Goal: Navigation & Orientation: Find specific page/section

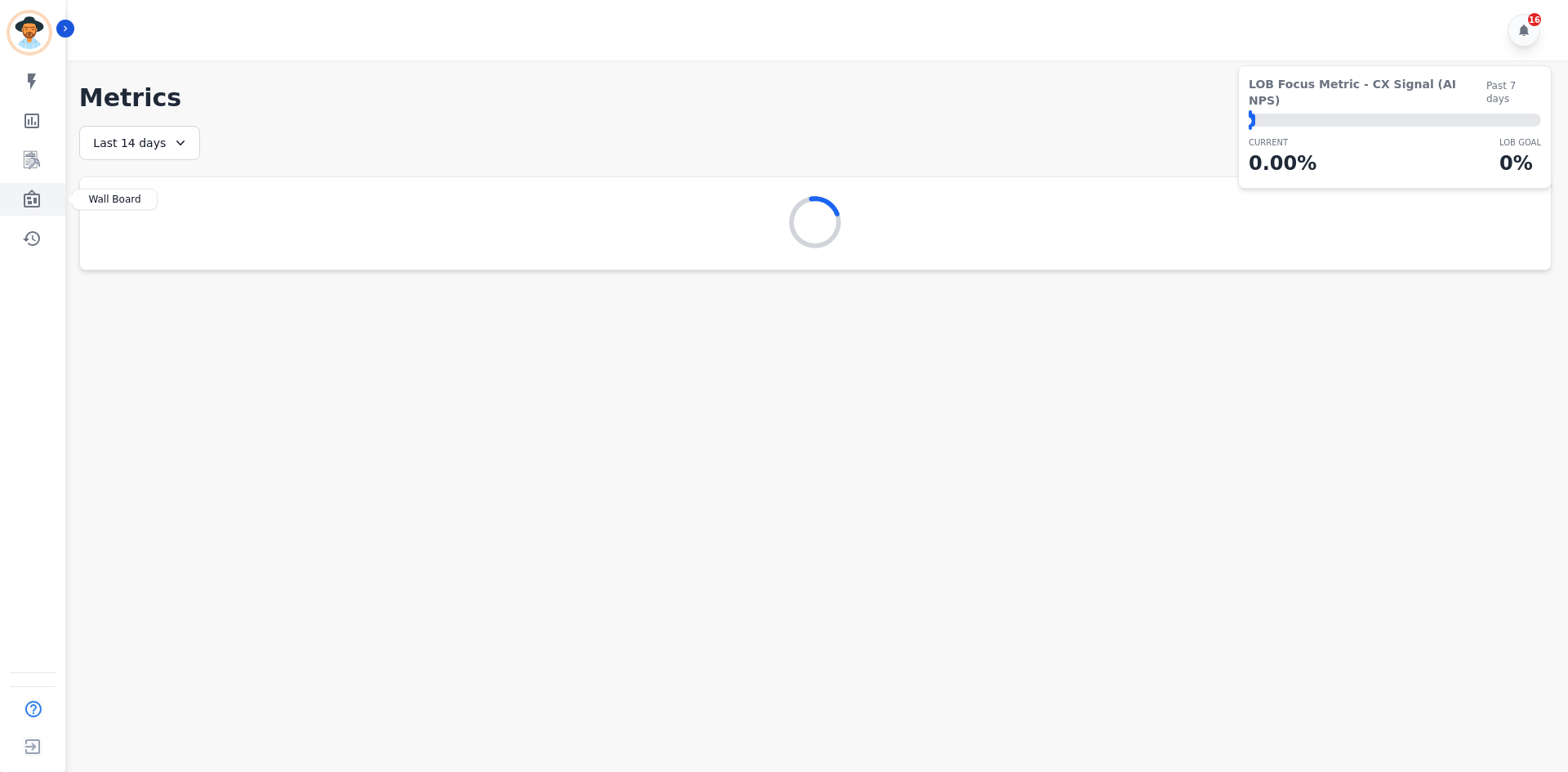
click at [35, 199] on icon "Sidebar" at bounding box center [32, 198] width 17 height 18
